Goal: Information Seeking & Learning: Stay updated

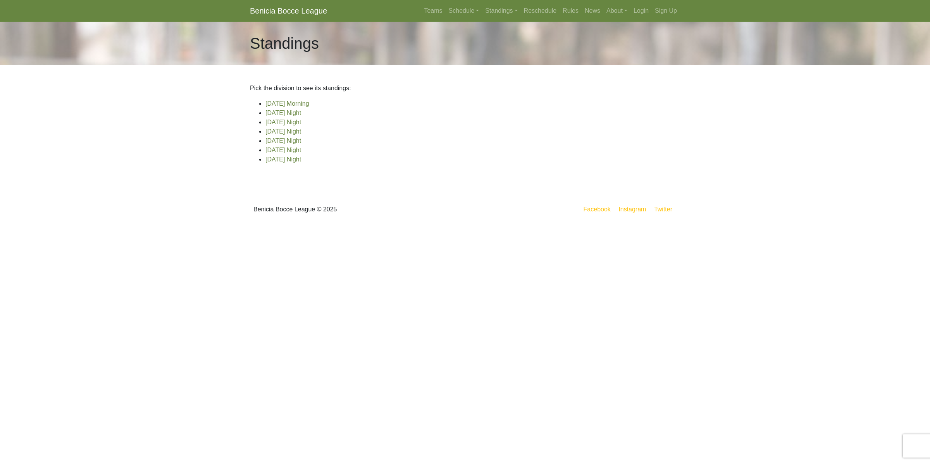
click at [307, 12] on link "Benicia Bocce League" at bounding box center [288, 10] width 77 height 15
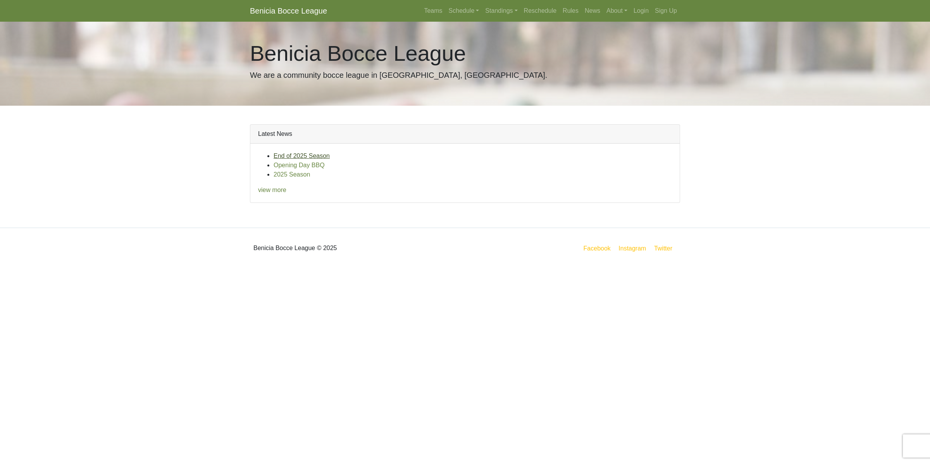
click at [301, 157] on link "End of 2025 Season" at bounding box center [302, 156] width 56 height 7
click at [301, 165] on link "Opening Day BBQ" at bounding box center [299, 165] width 51 height 7
click at [469, 7] on link "Schedule" at bounding box center [464, 10] width 37 height 15
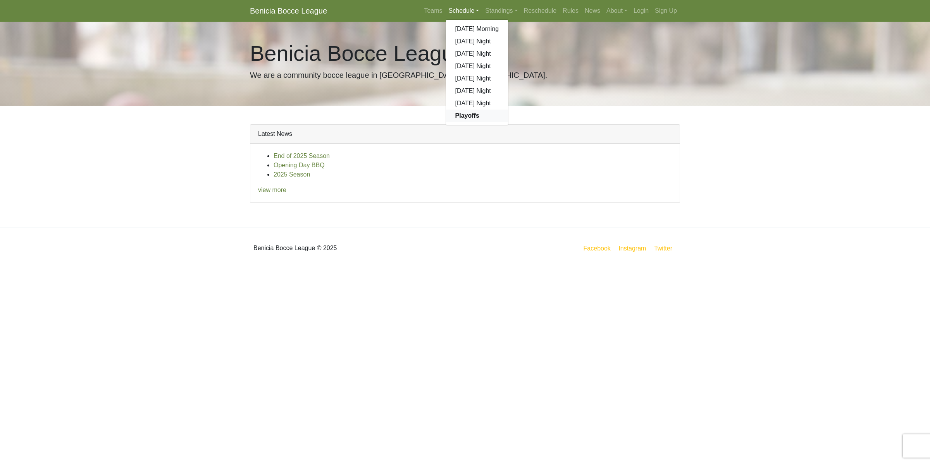
click at [467, 115] on strong "Playoffs" at bounding box center [467, 115] width 24 height 7
